Goal: Subscribe to service/newsletter

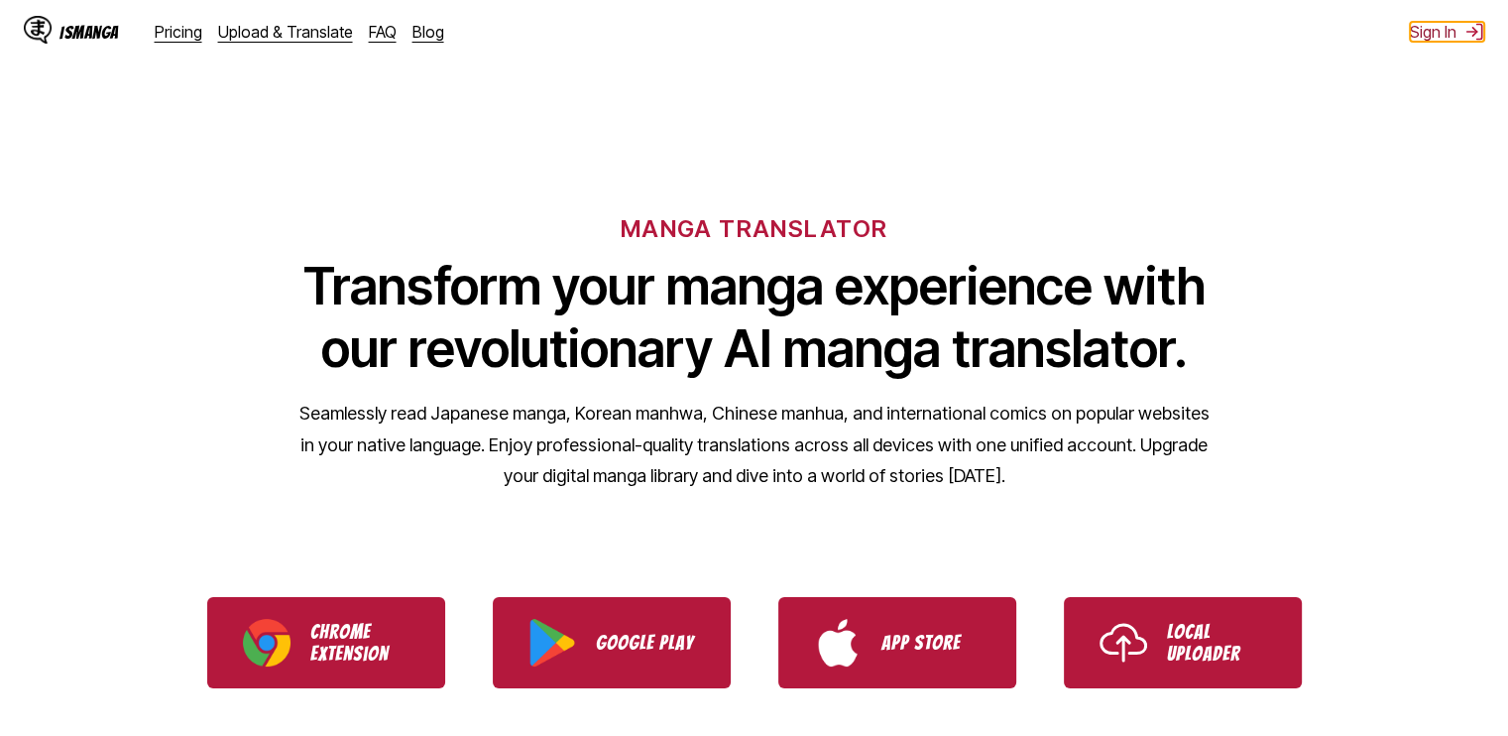
click at [1436, 39] on button "Sign In" at bounding box center [1447, 32] width 74 height 20
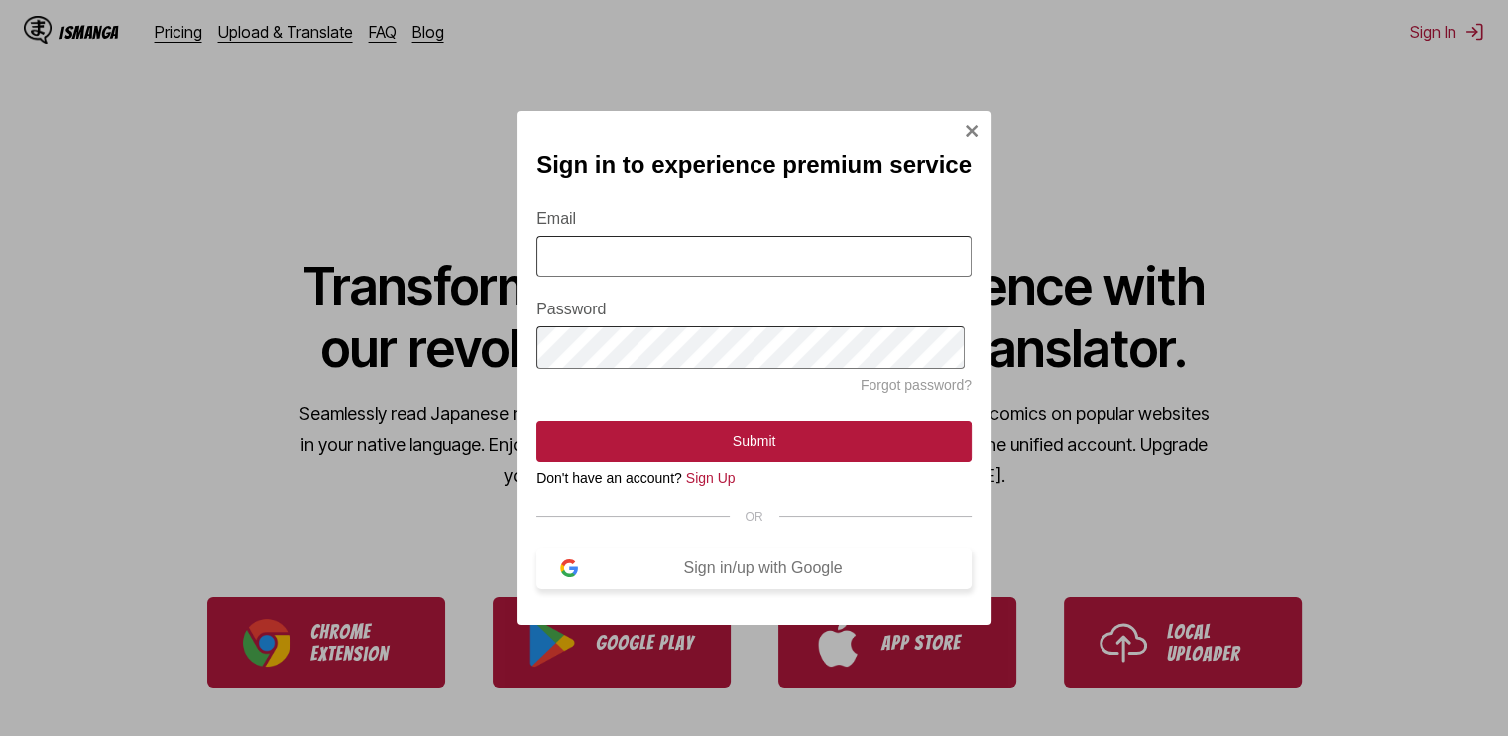
click at [706, 568] on div "Sign in/up with Google" at bounding box center [763, 568] width 370 height 18
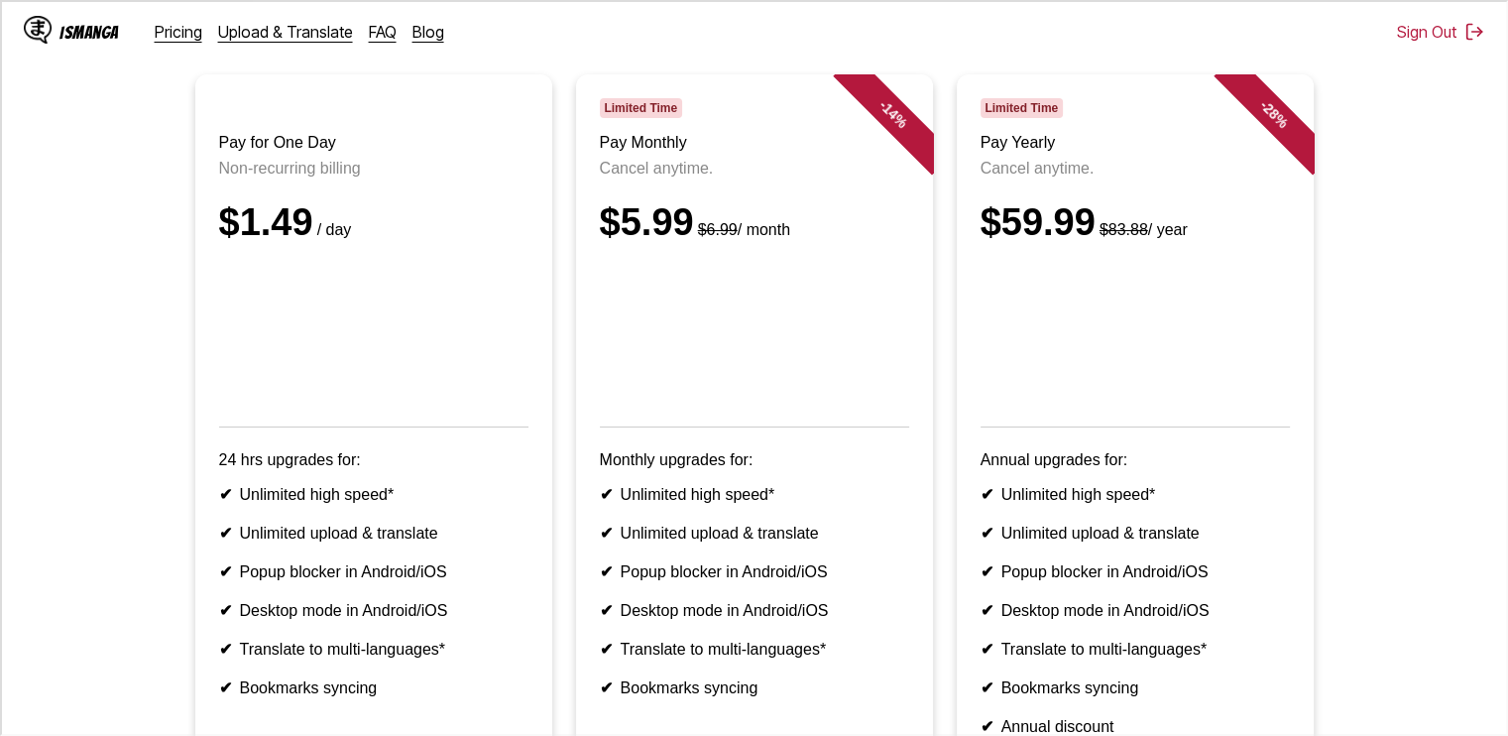
scroll to position [186, 0]
